Goal: Check status: Check status

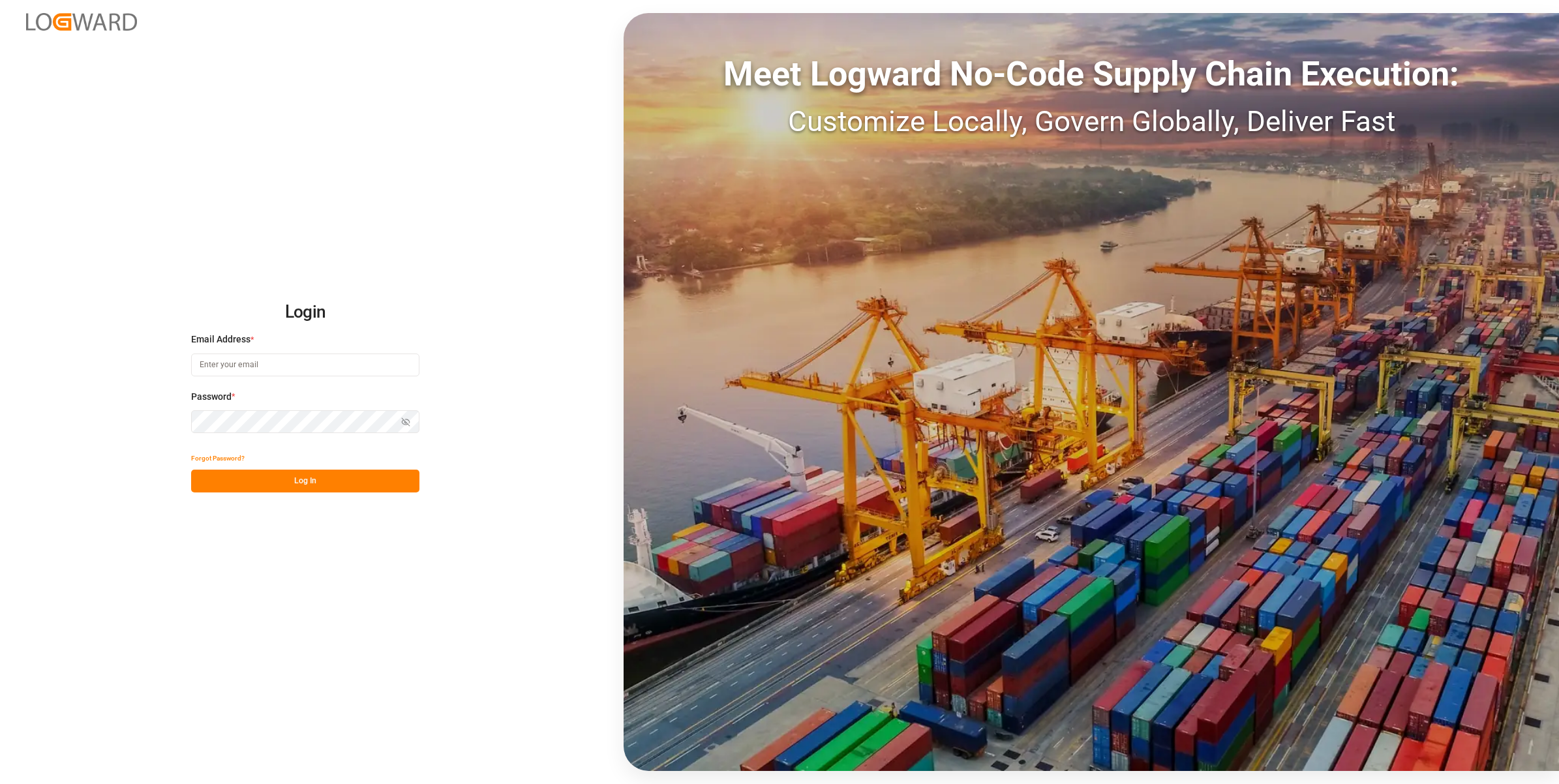
type input "[EMAIL_ADDRESS][DOMAIN_NAME]"
click at [274, 483] on button "Log In" at bounding box center [305, 480] width 228 height 23
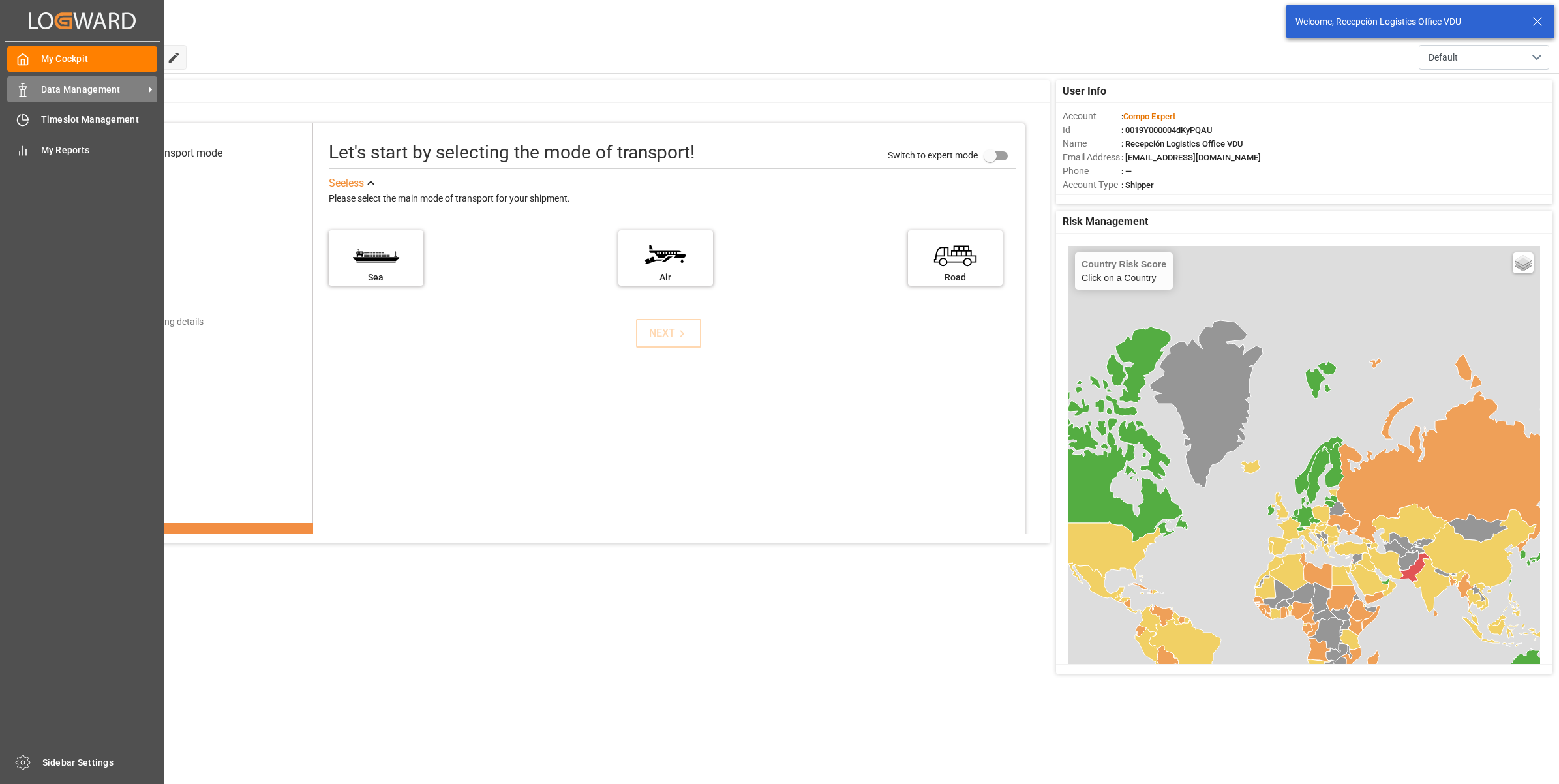
click at [26, 92] on icon at bounding box center [22, 89] width 13 height 13
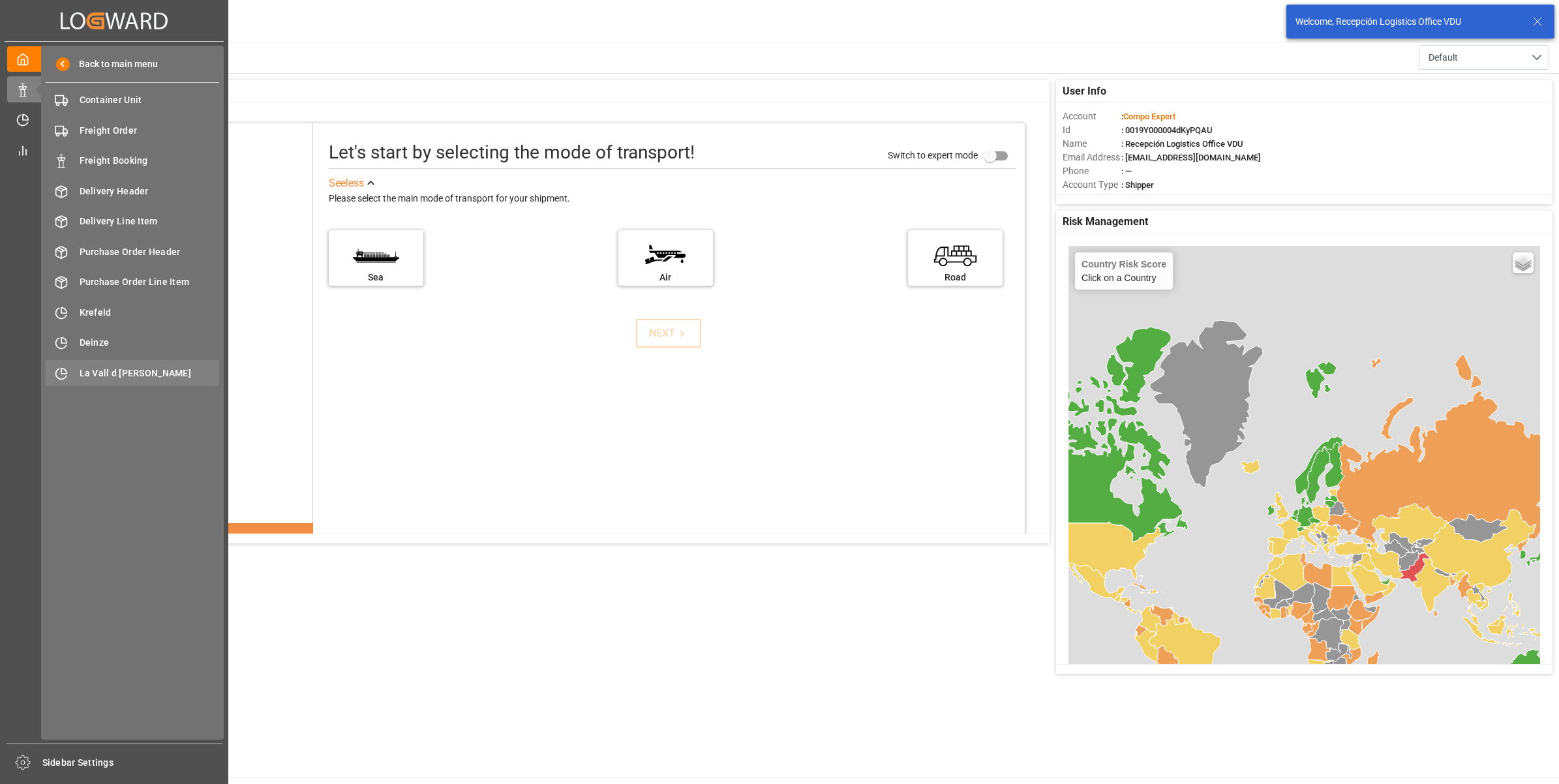
click at [139, 375] on span "La Vall d [PERSON_NAME]" at bounding box center [149, 373] width 140 height 14
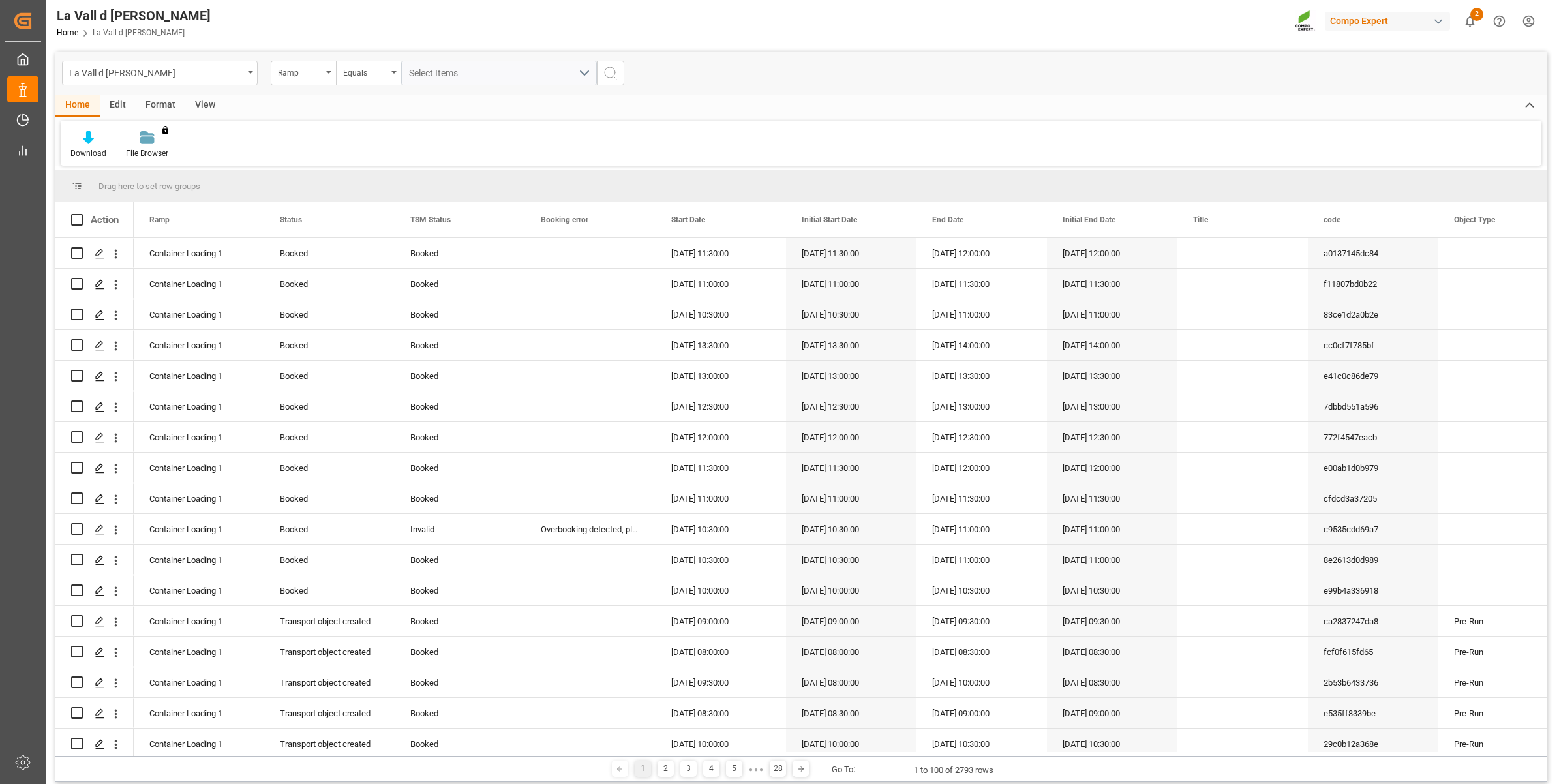
click at [204, 96] on div "View" at bounding box center [206, 105] width 40 height 22
click at [149, 136] on icon at bounding box center [152, 133] width 6 height 5
click at [176, 182] on div "VDU Overview Carretileros" at bounding box center [183, 185] width 114 height 14
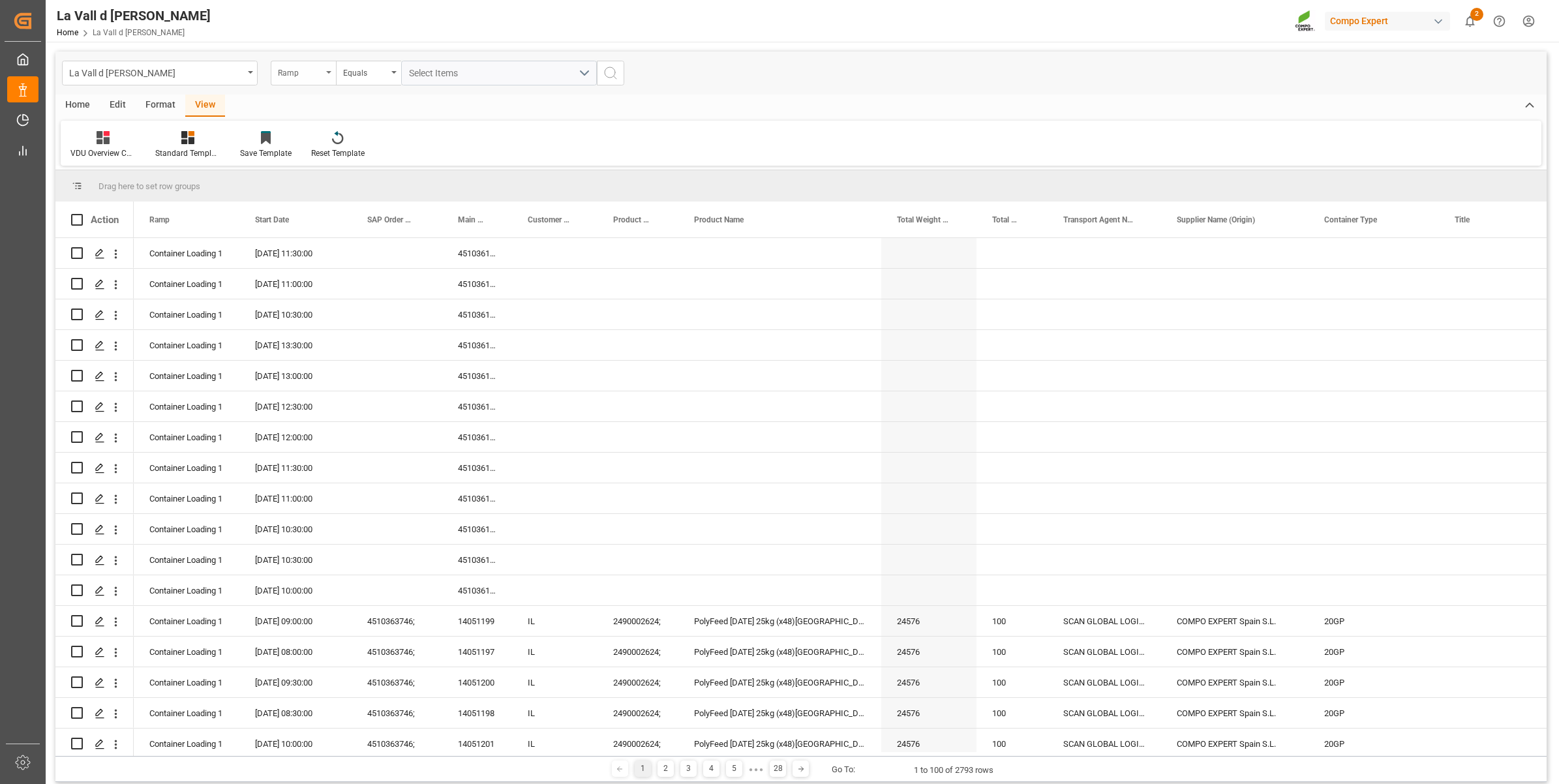
click at [307, 73] on div "Ramp" at bounding box center [300, 70] width 45 height 15
click at [305, 238] on div "Start Date" at bounding box center [368, 243] width 195 height 28
click at [375, 65] on div "Equals" at bounding box center [365, 70] width 45 height 15
drag, startPoint x: 364, startPoint y: 242, endPoint x: 426, endPoint y: 76, distance: 177.2
click at [364, 240] on div "In range" at bounding box center [434, 243] width 195 height 28
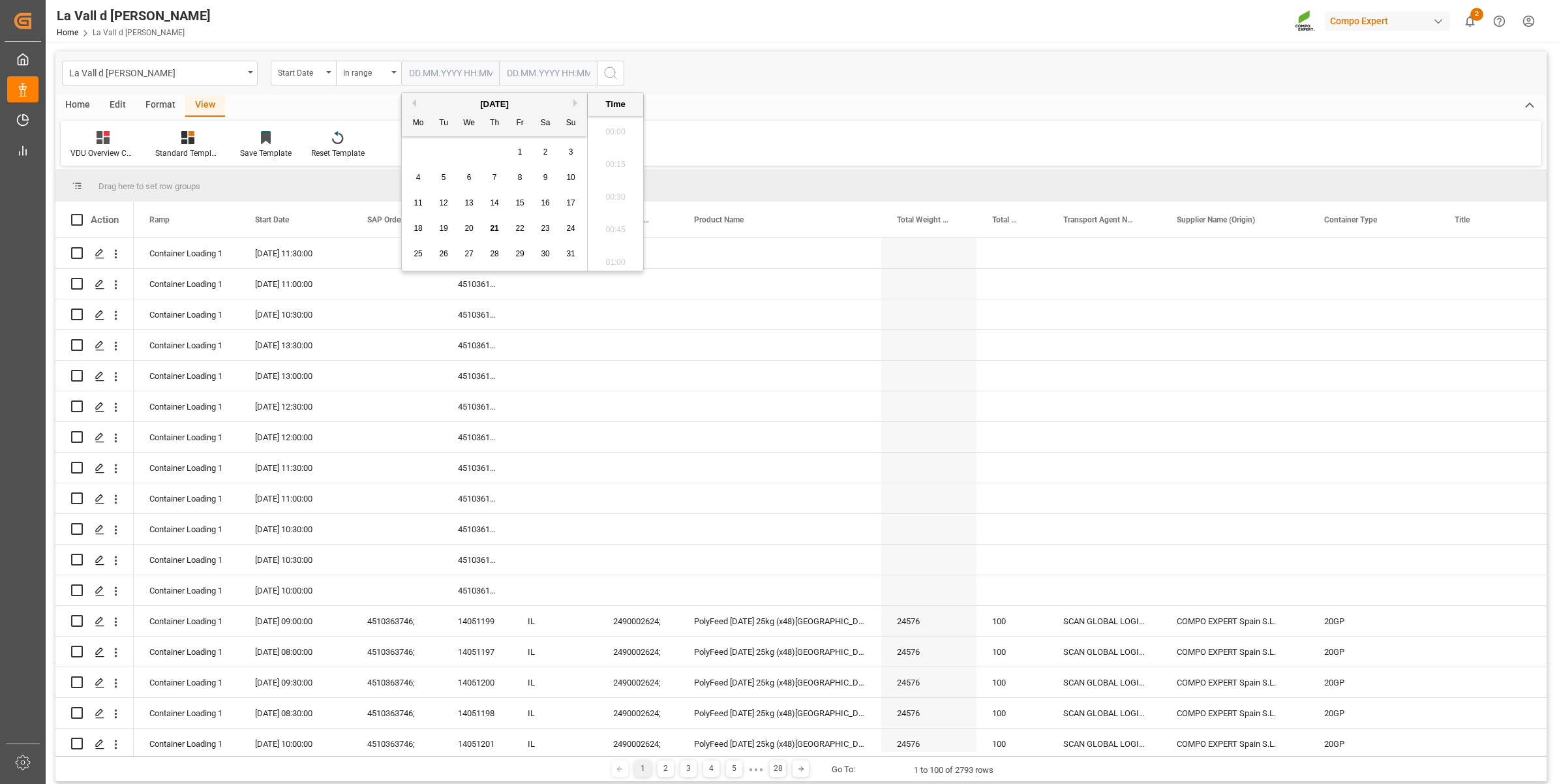
click at [435, 68] on input "text" at bounding box center [450, 72] width 98 height 25
click at [415, 155] on div "28 29 30 31 1 2 3" at bounding box center [495, 153] width 178 height 26
click at [520, 227] on span "22" at bounding box center [519, 227] width 9 height 9
type input "[DATE] 00:00"
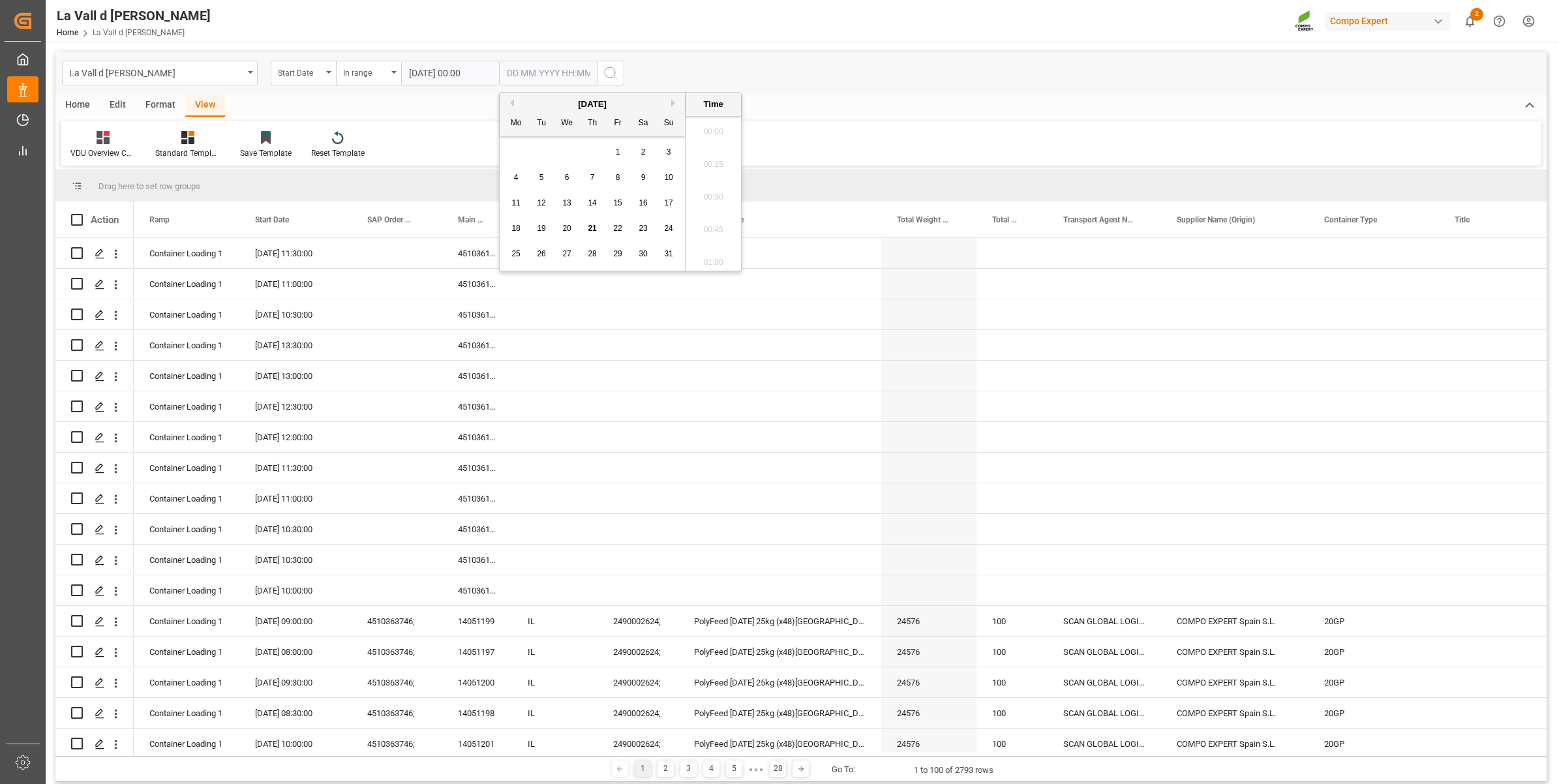
click at [542, 75] on input "text" at bounding box center [547, 72] width 98 height 25
click at [621, 230] on span "22" at bounding box center [617, 227] width 9 height 9
type input "[DATE] 00:00"
click at [607, 72] on icon "search button" at bounding box center [611, 73] width 16 height 16
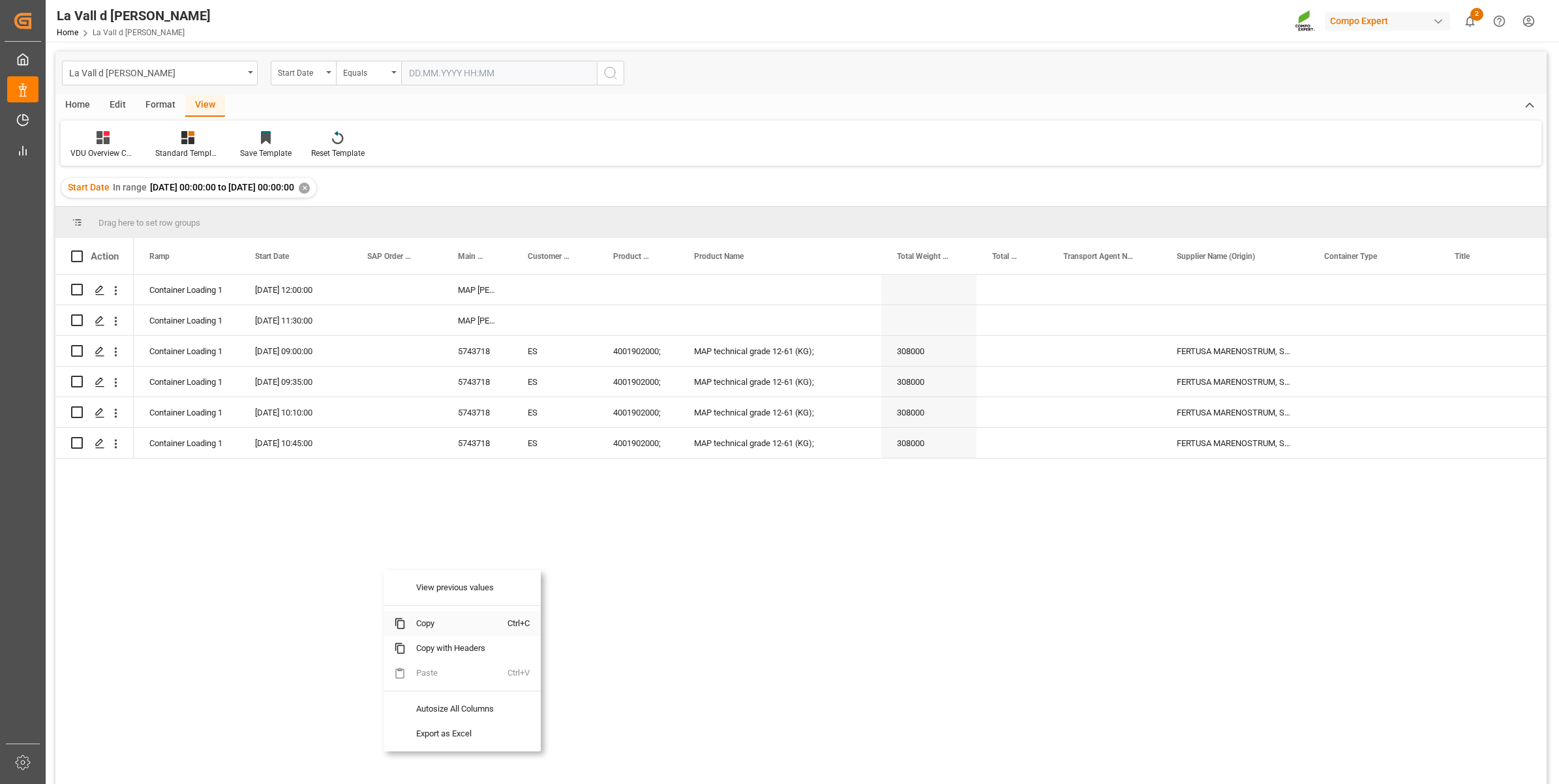
click at [431, 622] on span "Copy" at bounding box center [457, 622] width 101 height 25
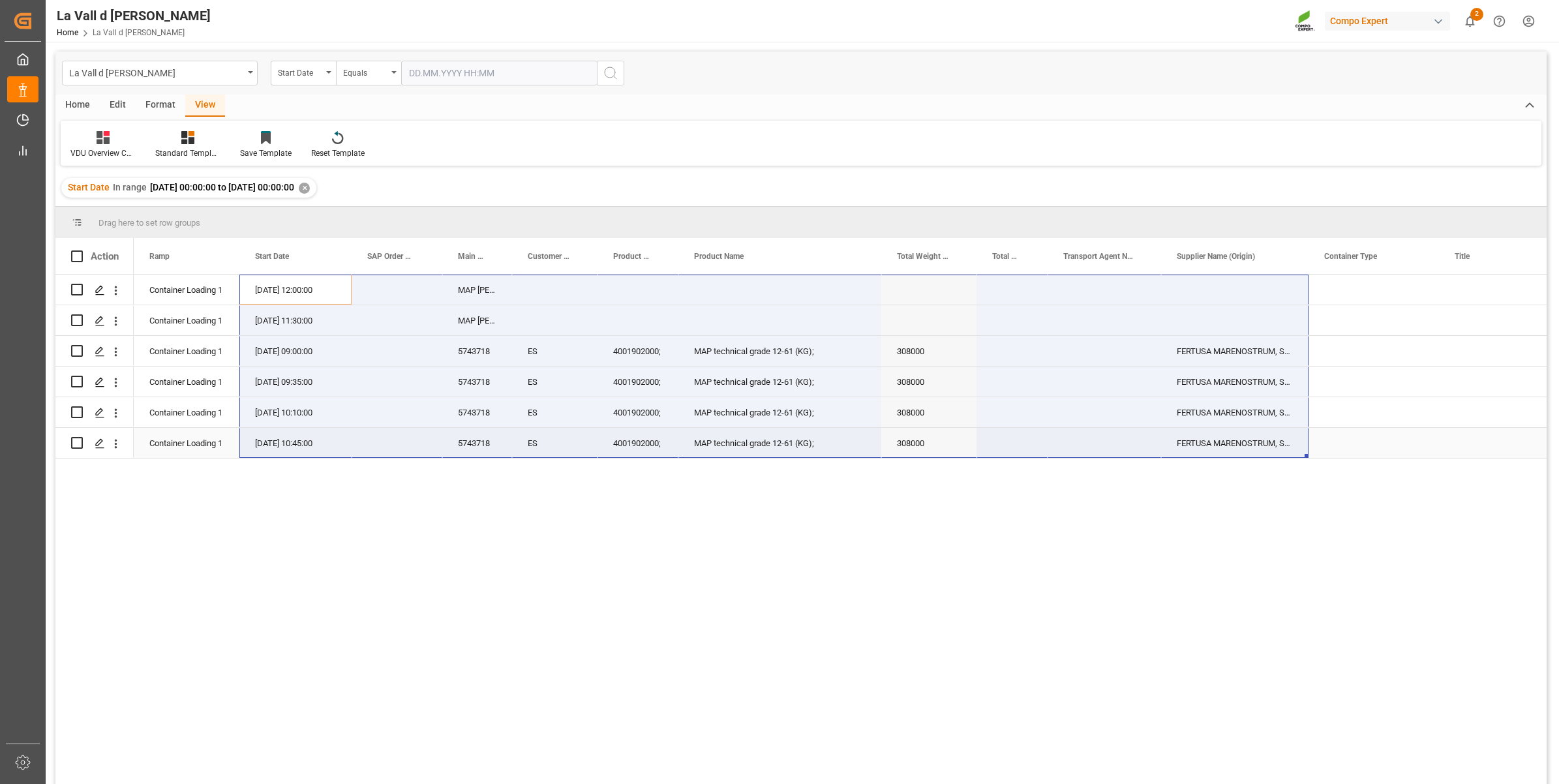
drag, startPoint x: 246, startPoint y: 279, endPoint x: 1253, endPoint y: 442, distance: 1020.1
click at [921, 415] on span "Copy" at bounding box center [959, 423] width 101 height 25
